Goal: Use online tool/utility: Utilize a website feature to perform a specific function

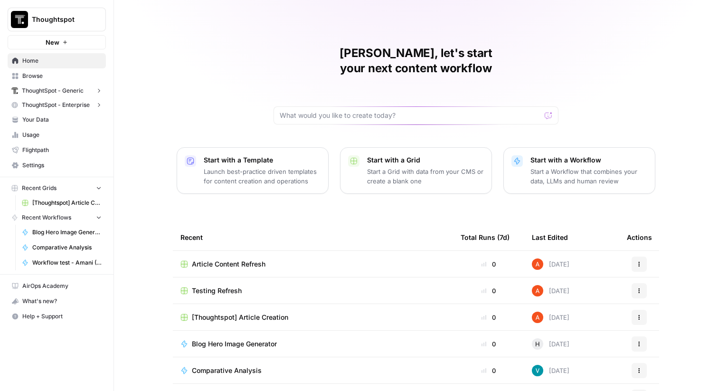
click at [85, 15] on span "Thoughtspot" at bounding box center [60, 20] width 57 height 10
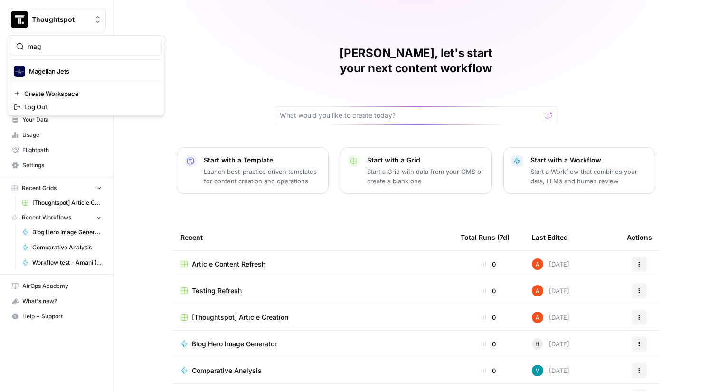
type input "mag"
click at [89, 70] on span "Magellan Jets" at bounding box center [91, 72] width 125 height 10
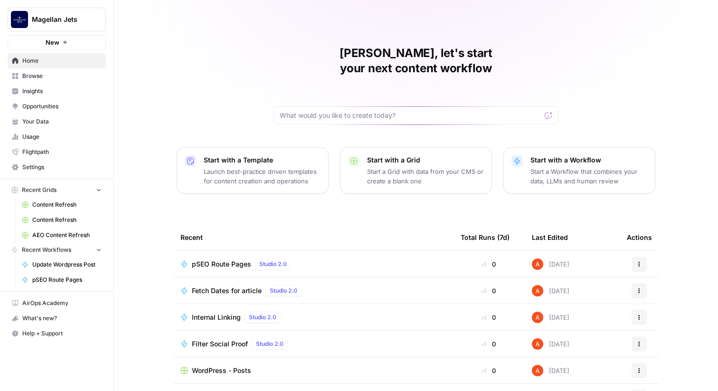
click at [75, 72] on span "Browse" at bounding box center [61, 76] width 79 height 9
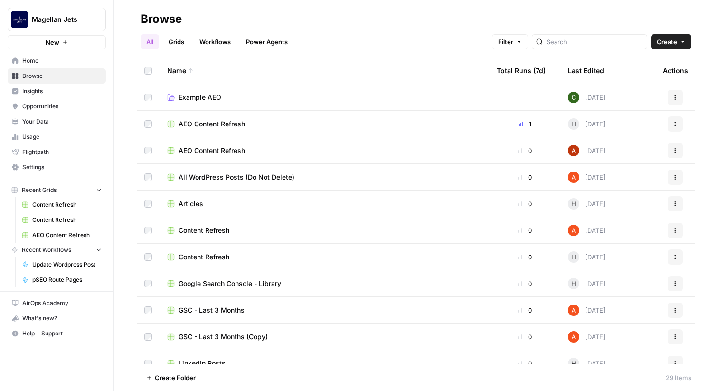
click at [214, 46] on link "Workflows" at bounding box center [215, 41] width 43 height 15
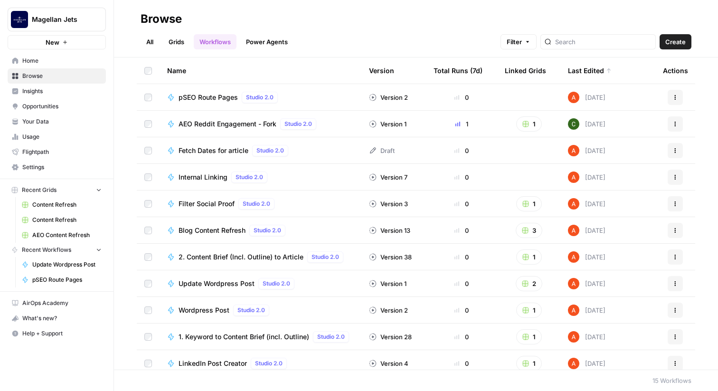
click at [209, 100] on span "pSEO Route Pages" at bounding box center [208, 98] width 59 height 10
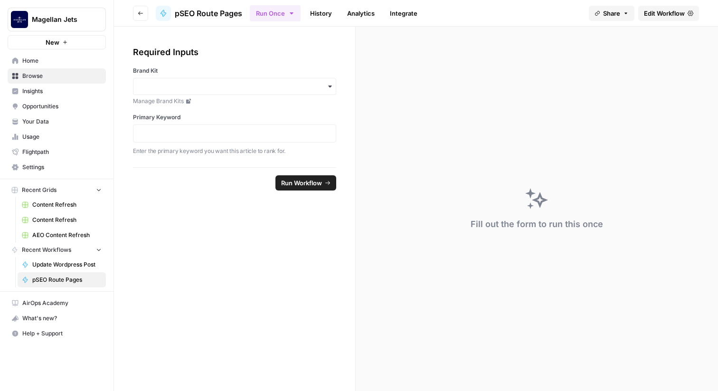
click at [651, 12] on span "Edit Workflow" at bounding box center [664, 14] width 41 height 10
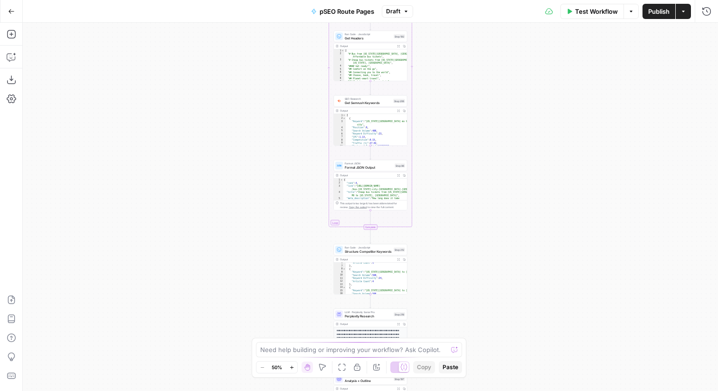
scroll to position [520, 0]
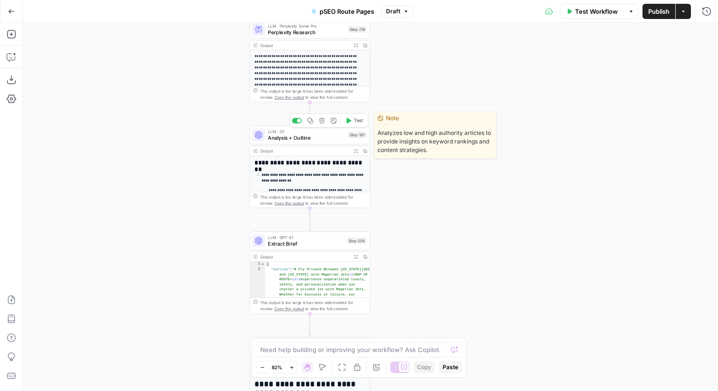
click at [358, 122] on span "Test" at bounding box center [359, 120] width 10 height 7
